Goal: Task Accomplishment & Management: Manage account settings

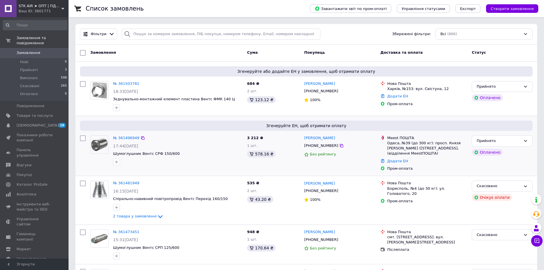
click at [143, 150] on div "№ 361496949 17:44, 11.09.2025 Шумоглушник Вентс СРФ 150/600" at bounding box center [178, 150] width 134 height 35
click at [140, 153] on span "Шумоглушник Вентс СРФ 150/600" at bounding box center [146, 153] width 67 height 4
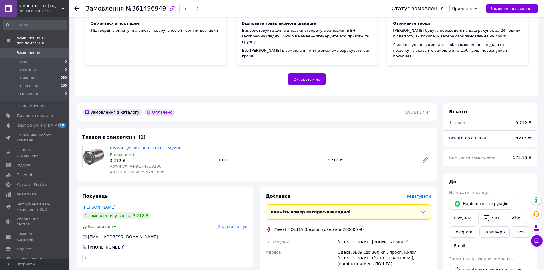
scroll to position [86, 0]
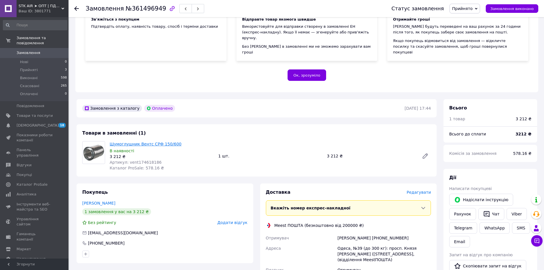
click at [152, 142] on link "Шумоглушник Вентс СРФ 150/600" at bounding box center [146, 144] width 72 height 5
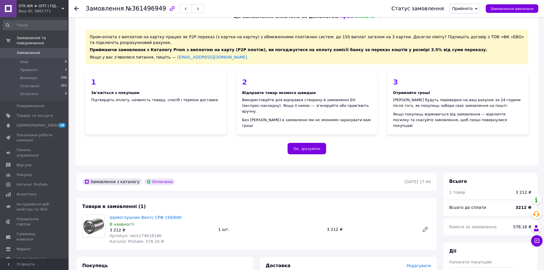
scroll to position [0, 0]
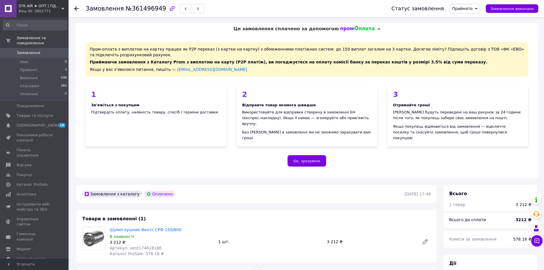
click at [76, 7] on use at bounding box center [76, 8] width 5 height 5
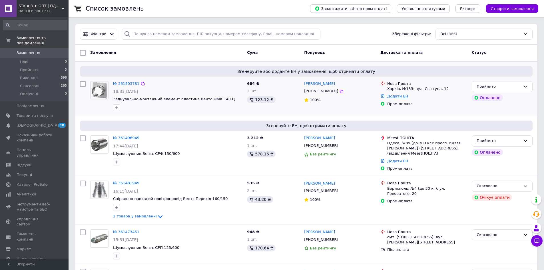
click at [390, 95] on link "Додати ЕН" at bounding box center [397, 96] width 21 height 4
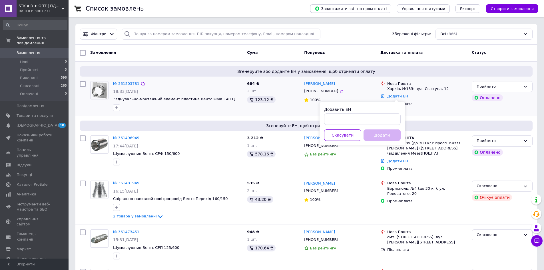
click at [444, 110] on div "Нова Пошта Харків, №153: вул. Свістуна, 12 Додати ЕН Пром-оплата" at bounding box center [423, 96] width 91 height 35
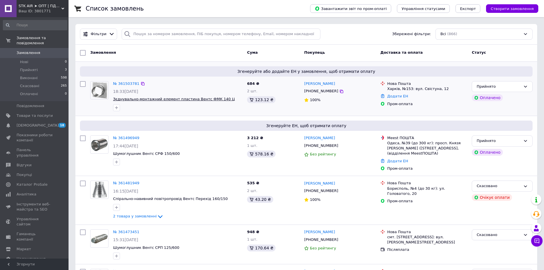
click at [199, 98] on span "Зєднувально-монтажний елемент пластина Вентс ФМК 140 Ц" at bounding box center [174, 99] width 122 height 4
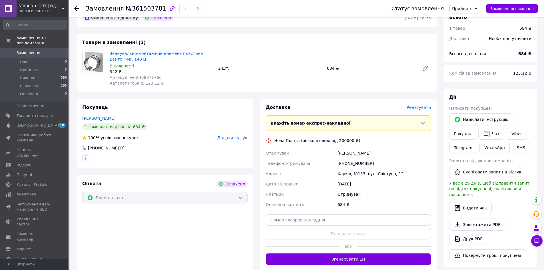
scroll to position [200, 0]
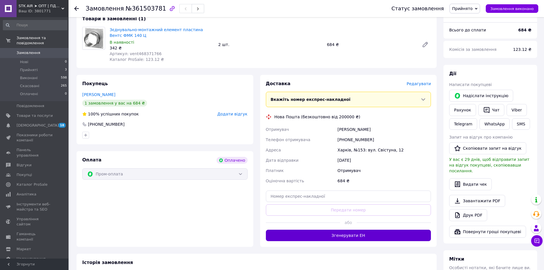
click at [338, 230] on button "Згенерувати ЕН" at bounding box center [348, 235] width 165 height 11
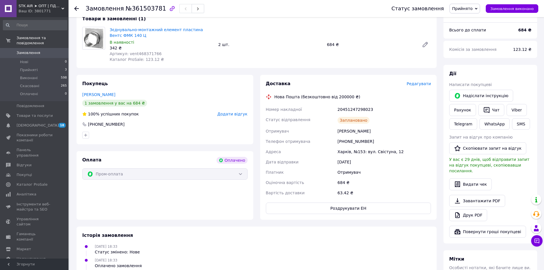
click at [75, 8] on use at bounding box center [76, 8] width 5 height 5
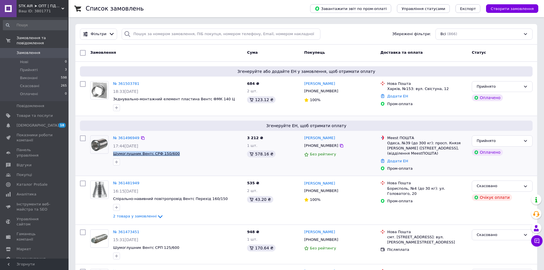
drag, startPoint x: 112, startPoint y: 152, endPoint x: 170, endPoint y: 154, distance: 58.3
click at [170, 154] on div "№ 361496949 17:44[DATE] Шумоглушник Вентс СРФ 150/600" at bounding box center [178, 150] width 134 height 35
copy span "Шумоглушник Вентс СРФ 150/600"
click at [29, 113] on span "Товари та послуги" at bounding box center [35, 115] width 36 height 5
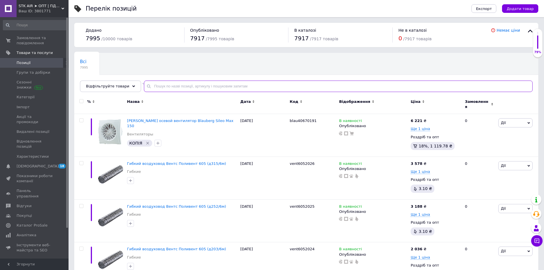
click at [157, 86] on input "text" at bounding box center [338, 86] width 389 height 11
type input "м"
type input "Шумоглушник Вентс СРФ 150/600"
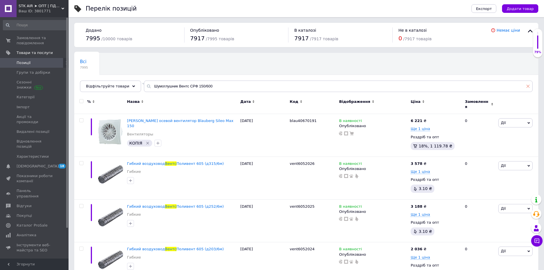
click at [529, 87] on icon at bounding box center [527, 86] width 3 height 3
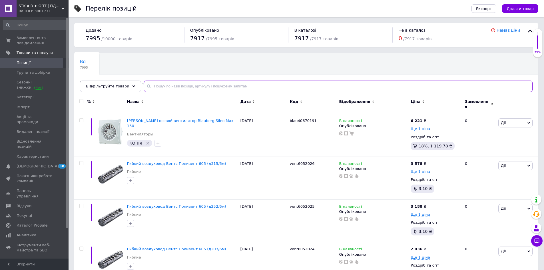
click at [152, 86] on input "text" at bounding box center [338, 86] width 389 height 11
paste input "Шумоглушник Вентс СРФ 150/600"
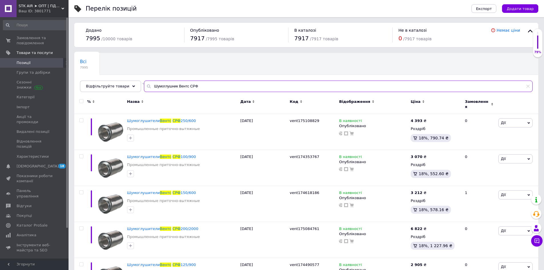
type input "Шумоглушник Вентс СРФ"
click at [81, 102] on input "checkbox" at bounding box center [81, 101] width 4 height 4
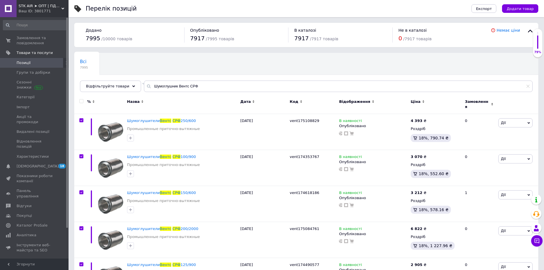
checkbox input "true"
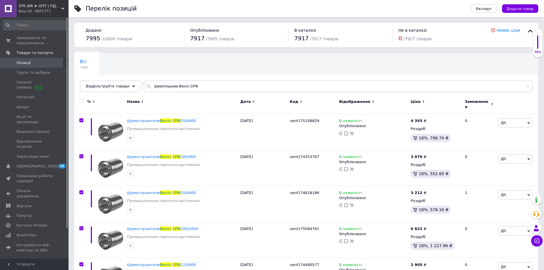
checkbox input "true"
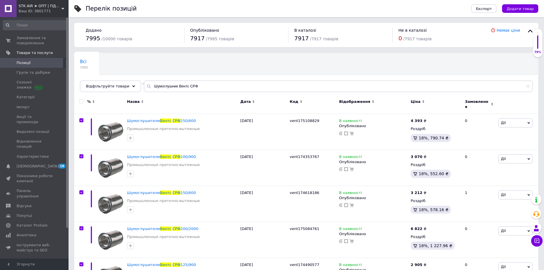
checkbox input "true"
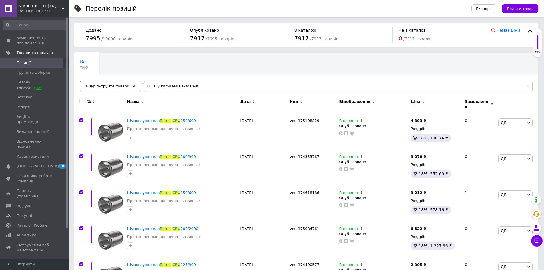
checkbox input "true"
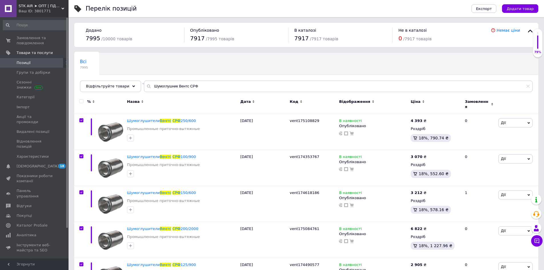
checkbox input "true"
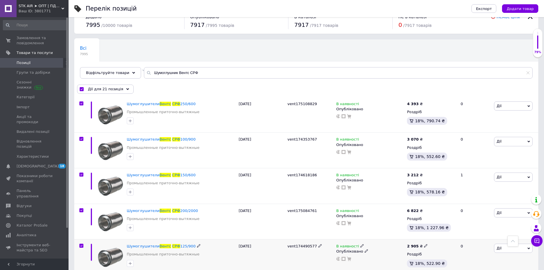
scroll to position [11, 0]
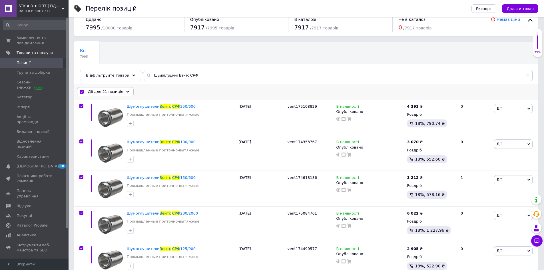
click at [119, 92] on div "Дії для 21 позиція" at bounding box center [105, 91] width 57 height 9
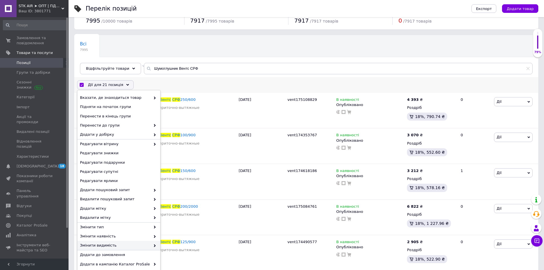
scroll to position [39, 0]
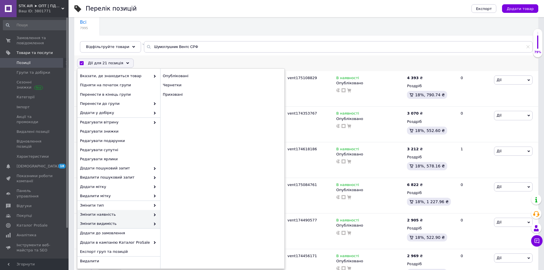
click at [156, 214] on icon at bounding box center [154, 214] width 3 height 3
click at [181, 95] on div "Під замовлення" at bounding box center [222, 94] width 124 height 9
checkbox input "false"
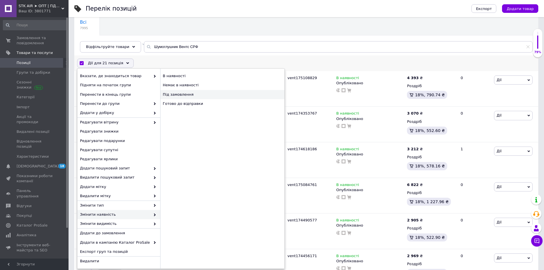
checkbox input "false"
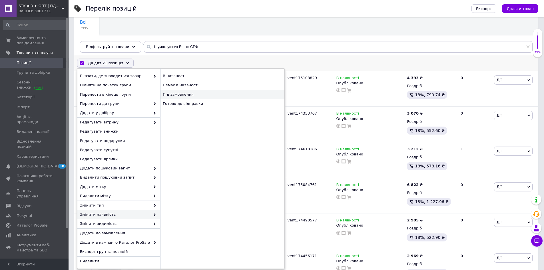
checkbox input "false"
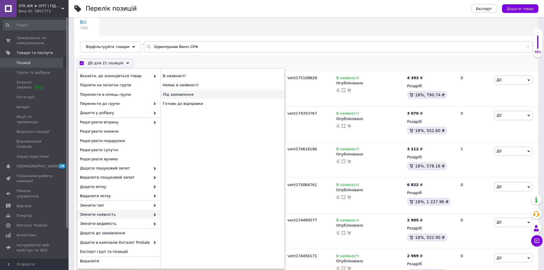
checkbox input "false"
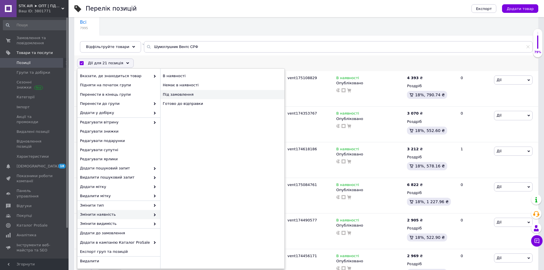
checkbox input "false"
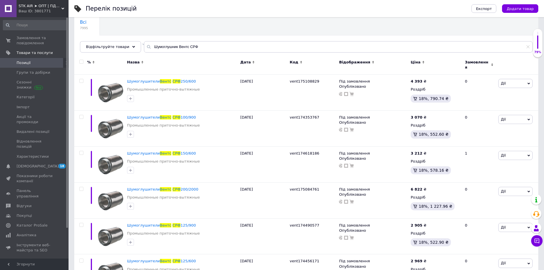
type input "Шумоглушник Вентс СРФ 150/600"
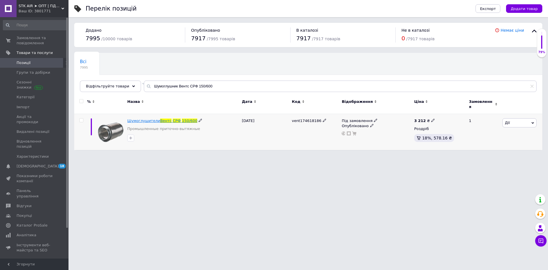
click at [182, 119] on span "150/600" at bounding box center [189, 121] width 15 height 4
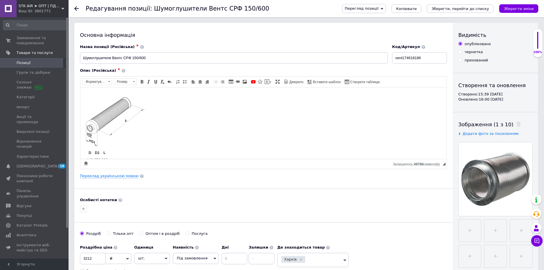
scroll to position [56, 0]
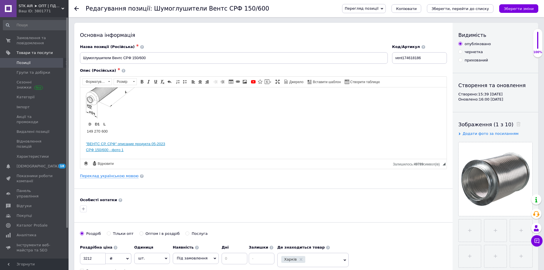
click at [76, 8] on use at bounding box center [76, 8] width 5 height 5
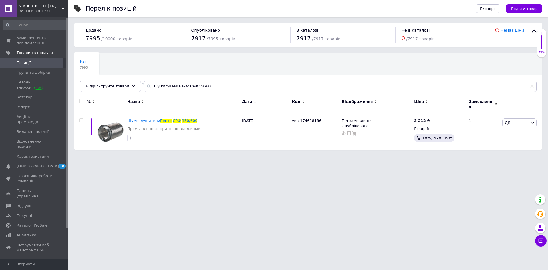
click at [27, 8] on span "STK AIR ➤ ОПТ | ПДВ | РОЗДРІБ | ВЕНТИЛЯЦІЯ ТА КОНДИЦІОНЕРИ" at bounding box center [40, 5] width 43 height 5
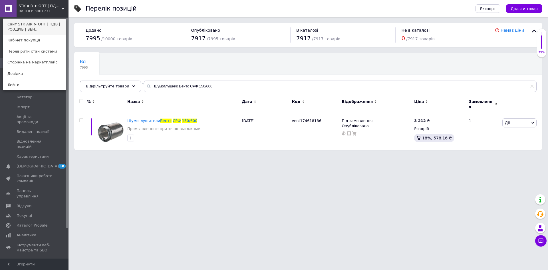
click at [25, 25] on link "Сайт STK AIR ➤ ОПТ | ПДВ | РОЗДРІБ | ВЕН..." at bounding box center [34, 27] width 63 height 16
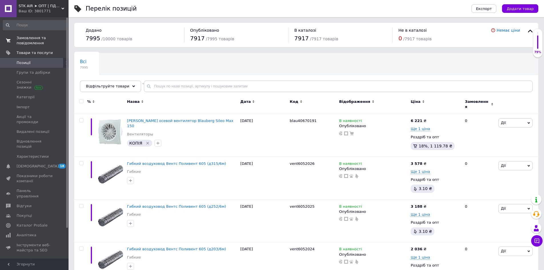
click at [30, 39] on span "Замовлення та повідомлення" at bounding box center [35, 40] width 36 height 10
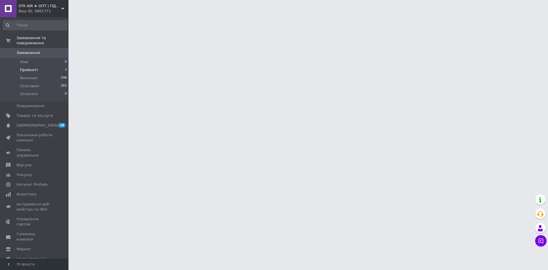
click at [31, 67] on span "Прийняті" at bounding box center [29, 69] width 18 height 5
click at [27, 67] on span "Прийняті" at bounding box center [29, 69] width 18 height 5
